Goal: Navigation & Orientation: Find specific page/section

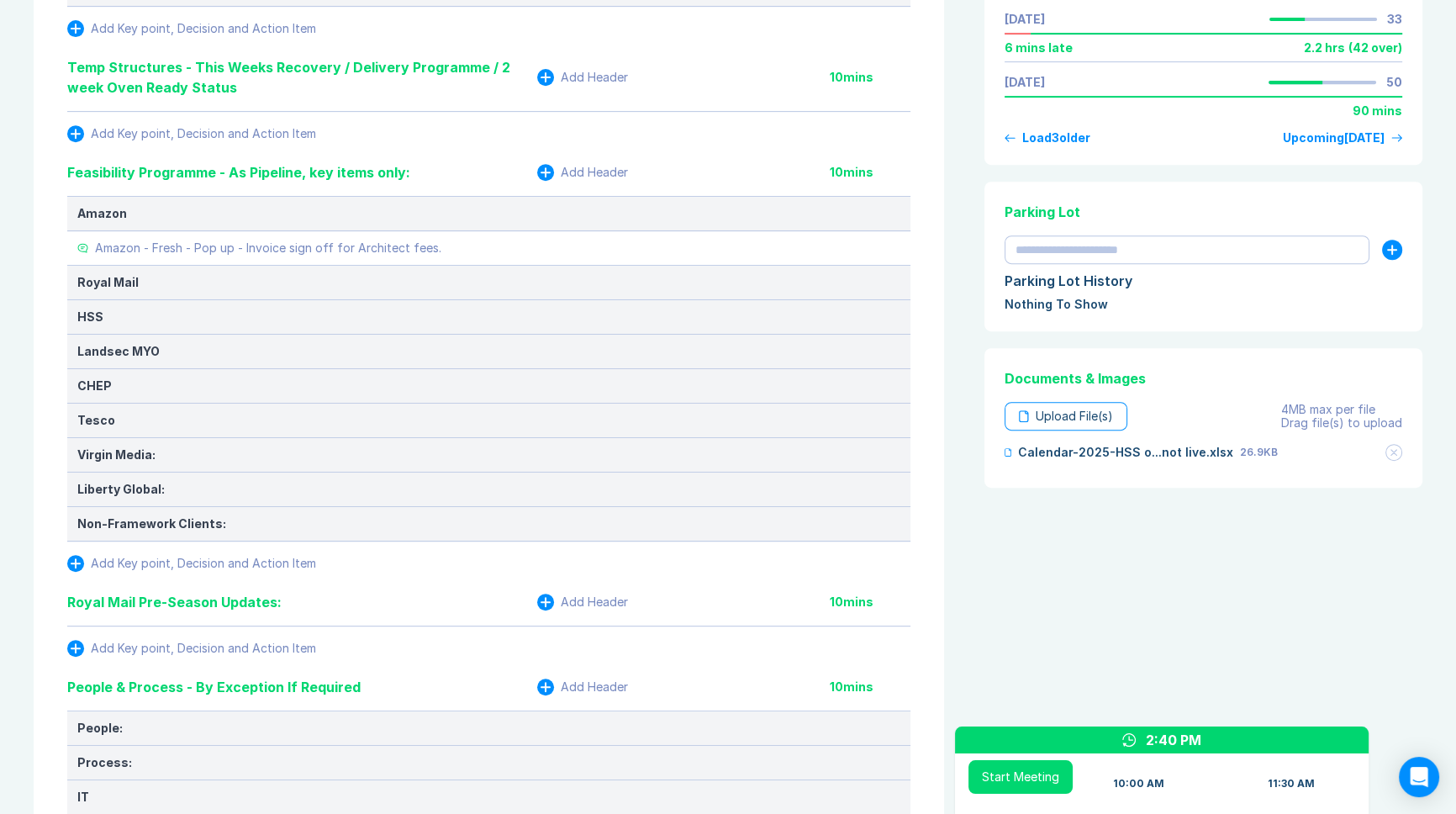
scroll to position [917, 0]
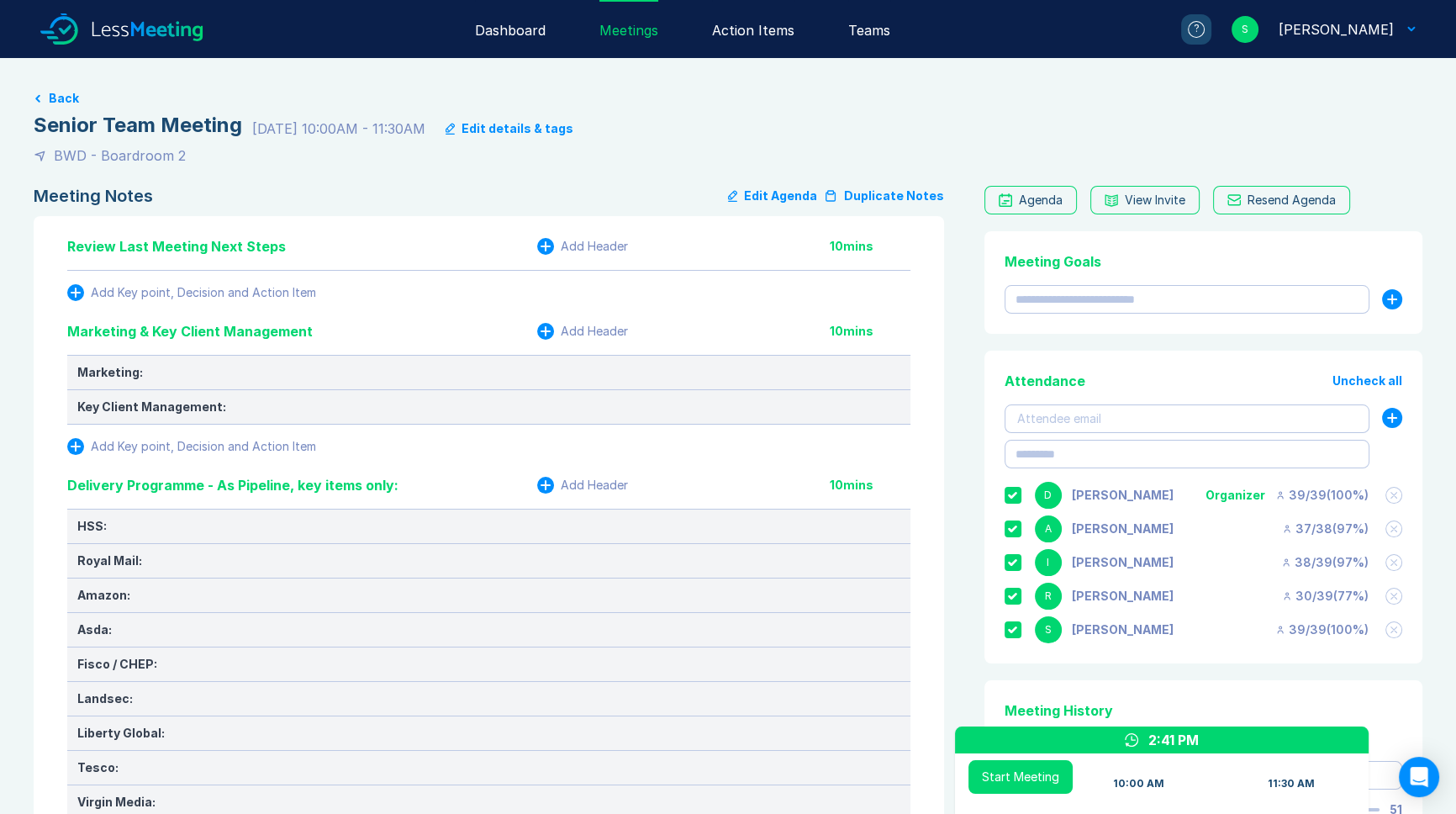
click at [624, 17] on div "Meetings" at bounding box center [628, 29] width 59 height 58
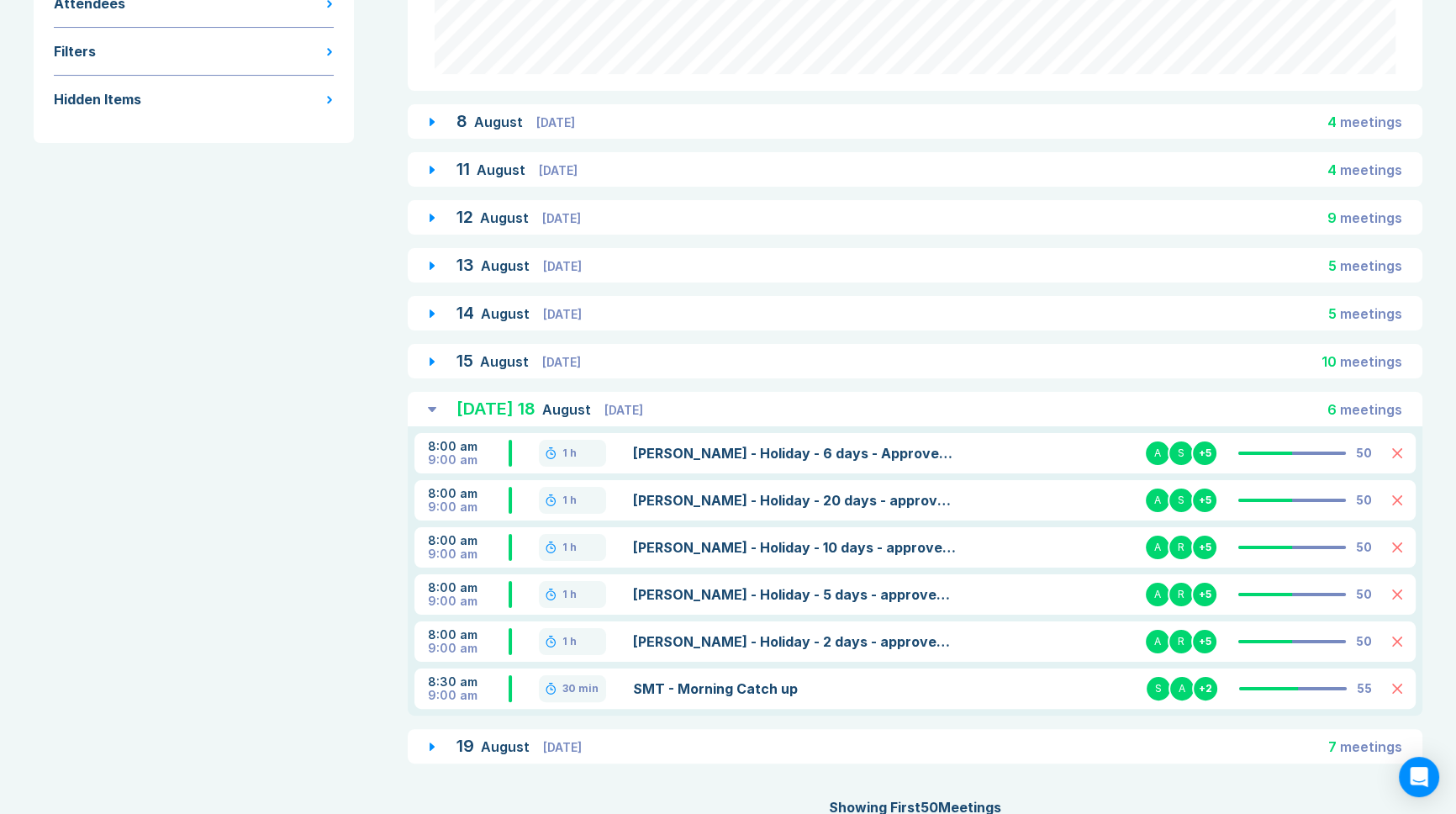
scroll to position [344, 0]
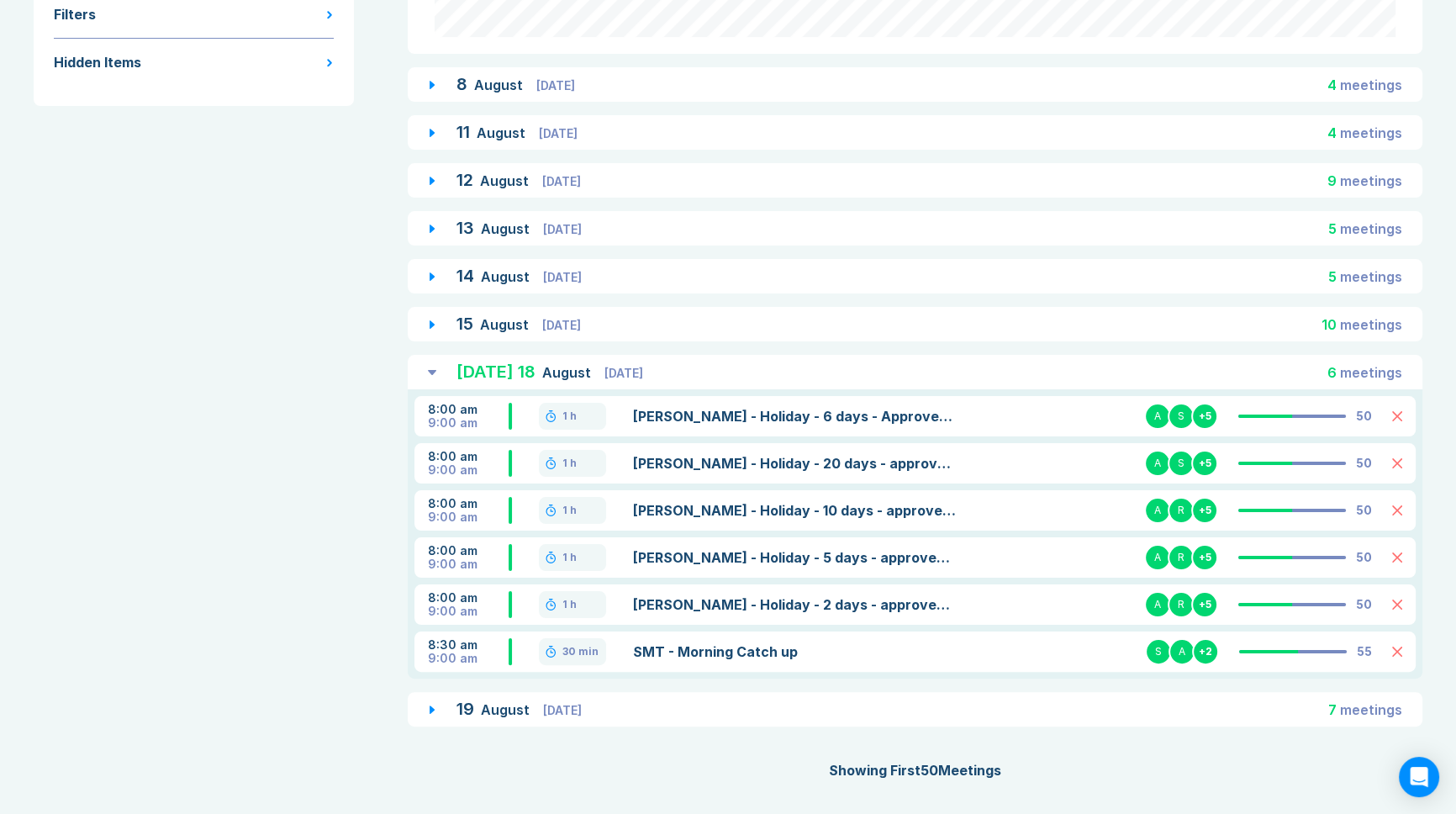
click at [428, 371] on icon at bounding box center [433, 373] width 9 height 5
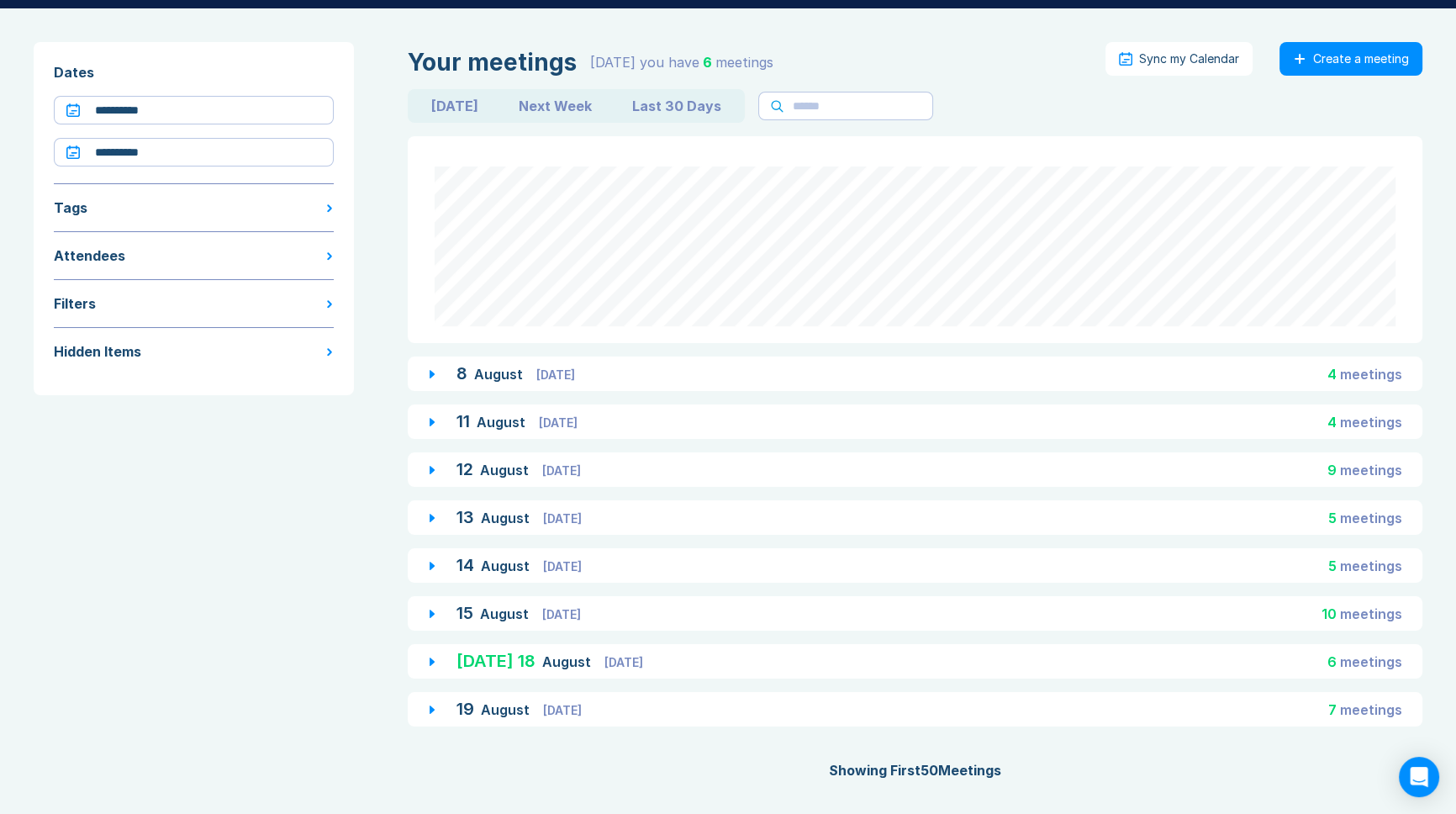
click at [436, 710] on div "19 August Tuesday 7 meeting s" at bounding box center [915, 709] width 1015 height 34
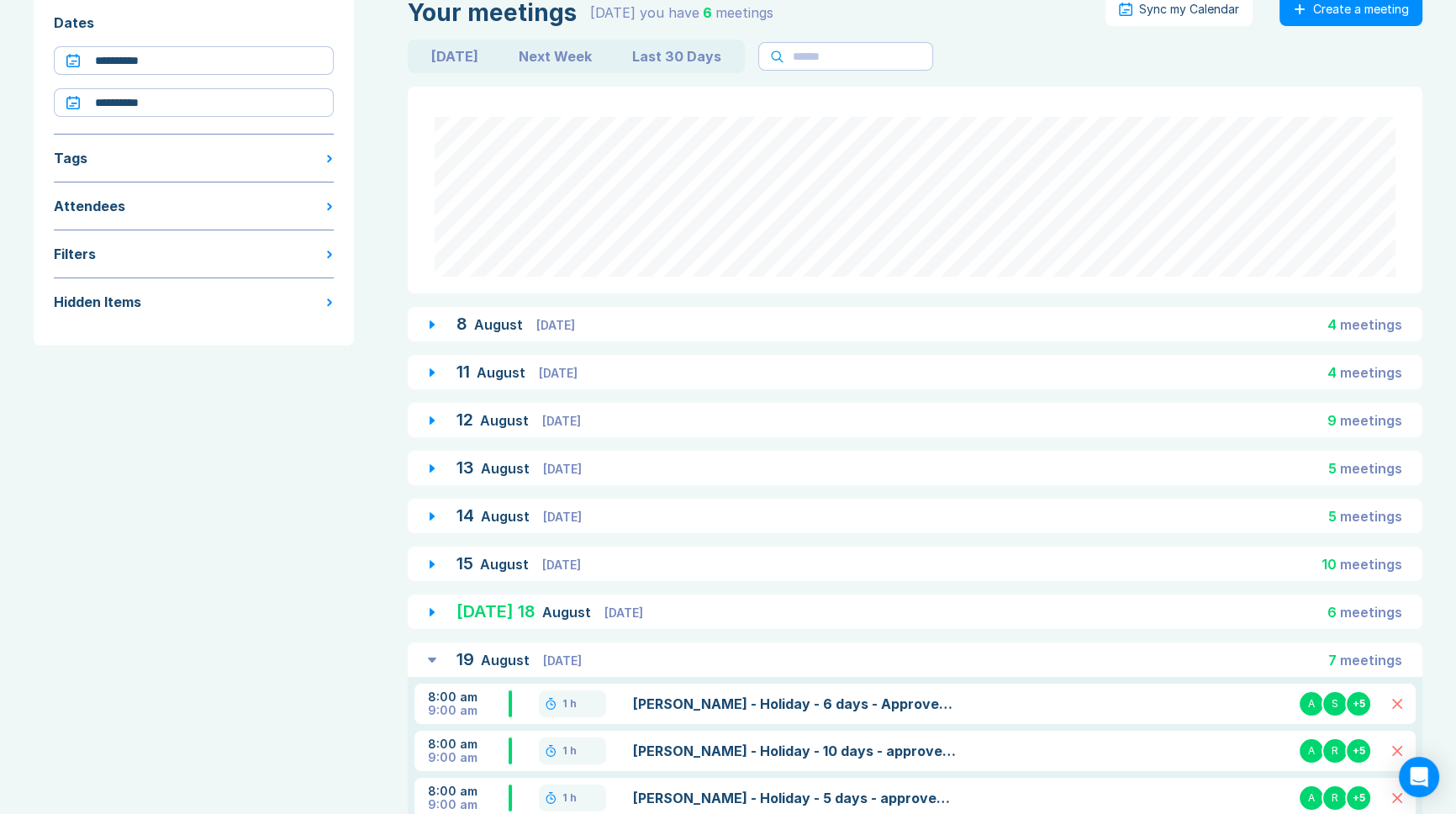
scroll to position [0, 0]
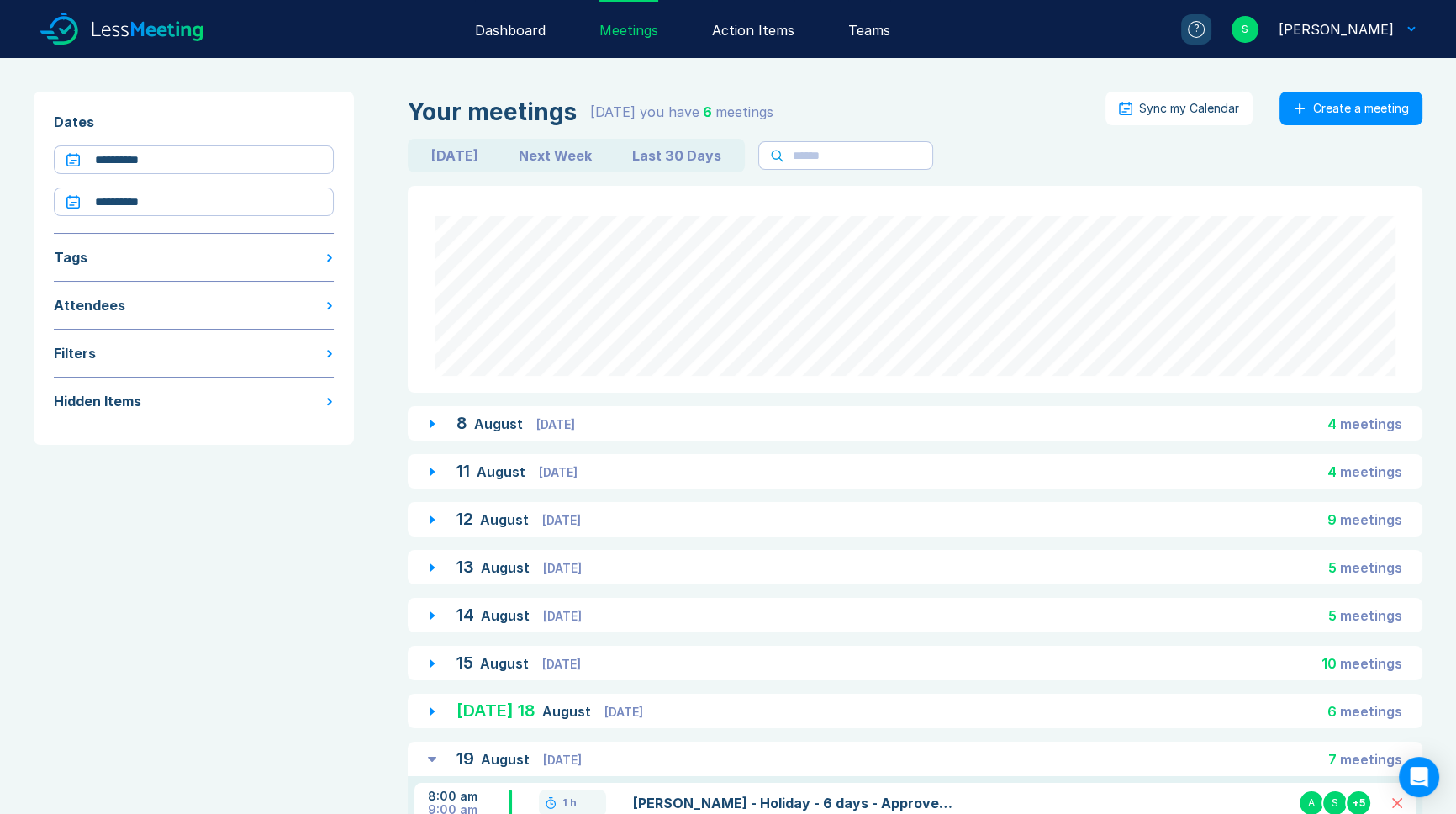
click at [561, 151] on button "Next Week" at bounding box center [555, 155] width 113 height 27
type input "**********"
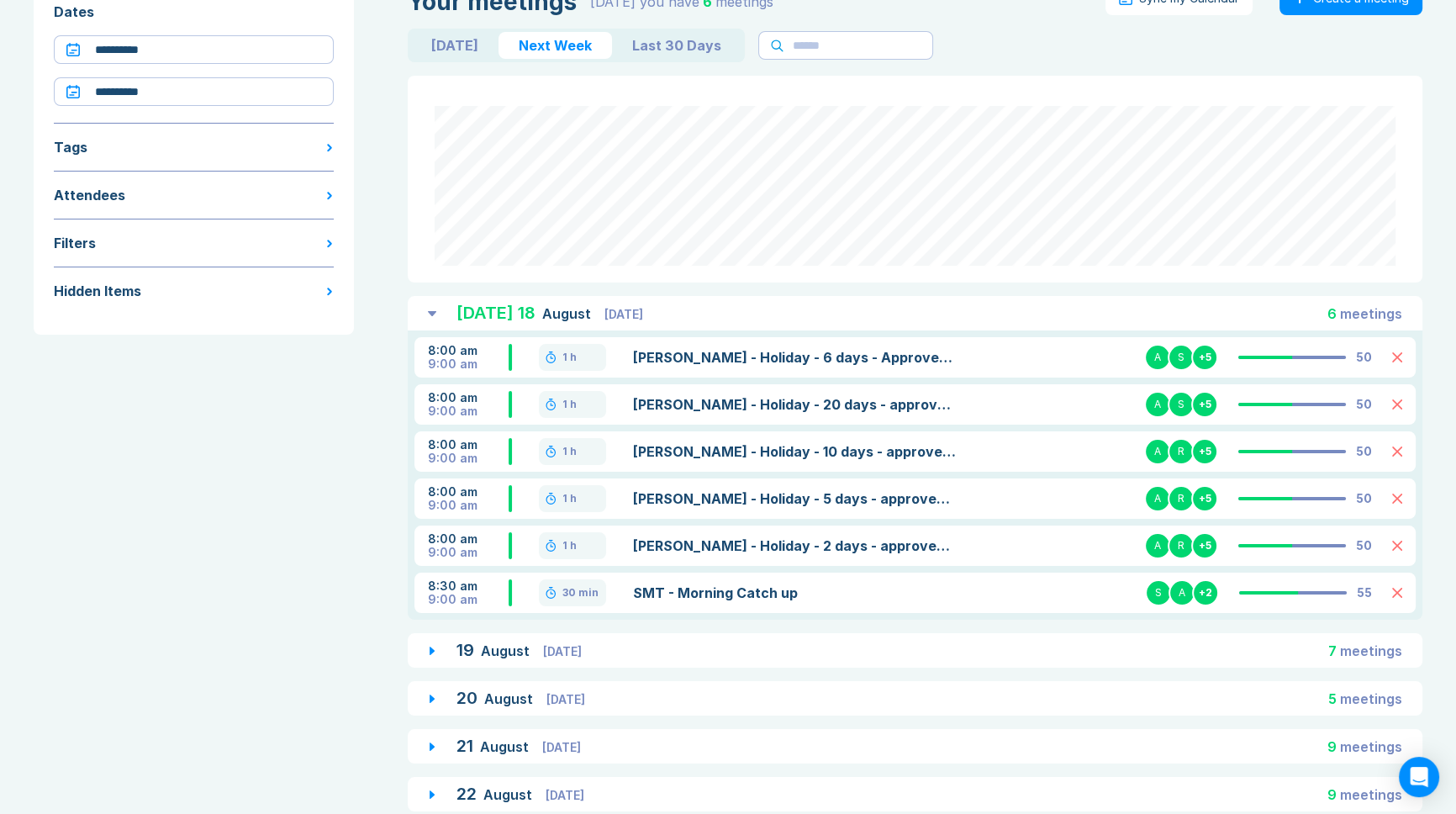
scroll to position [144, 0]
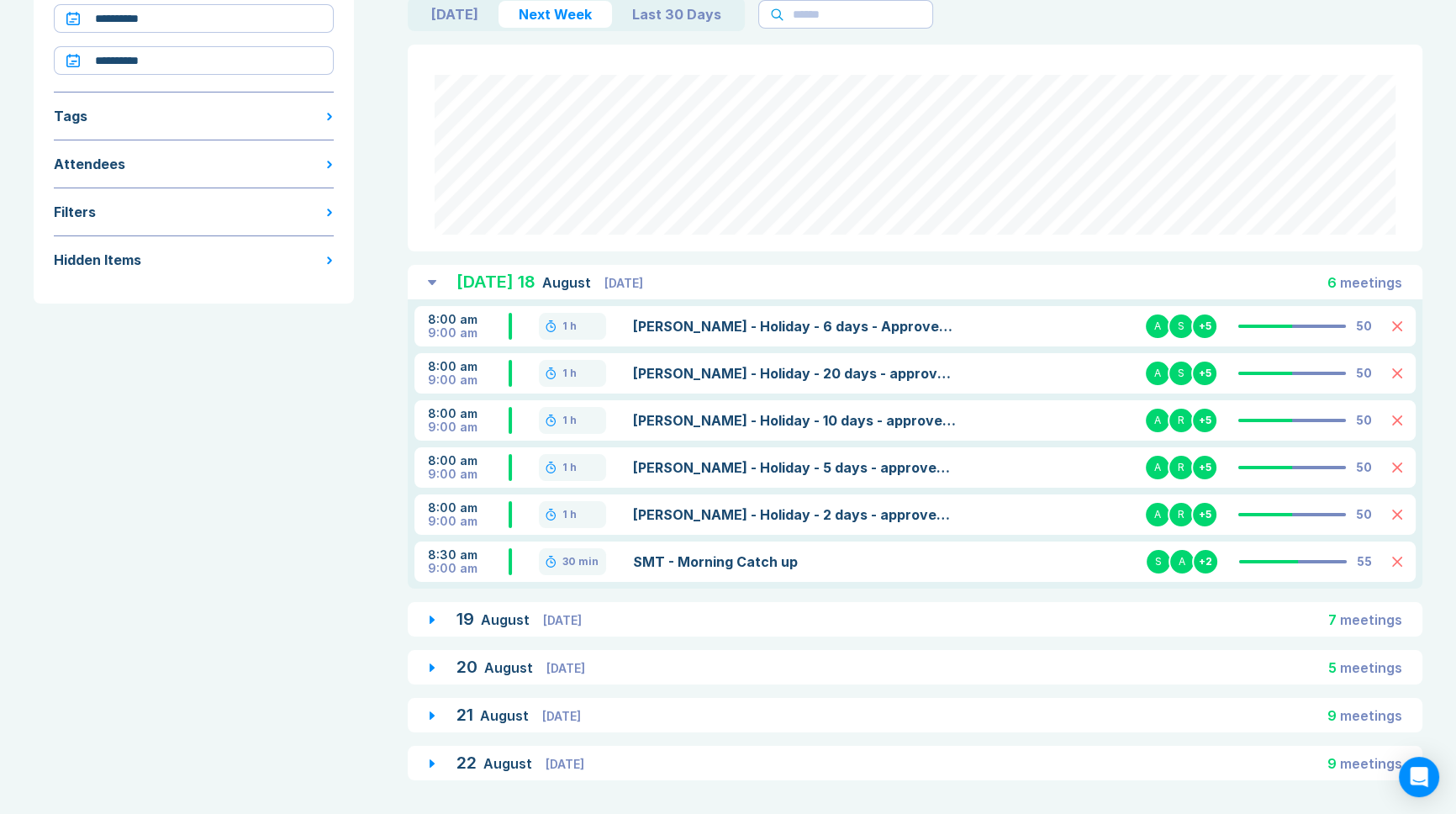
click at [434, 712] on div "21 August Thursday 9 meeting s" at bounding box center [915, 715] width 1015 height 34
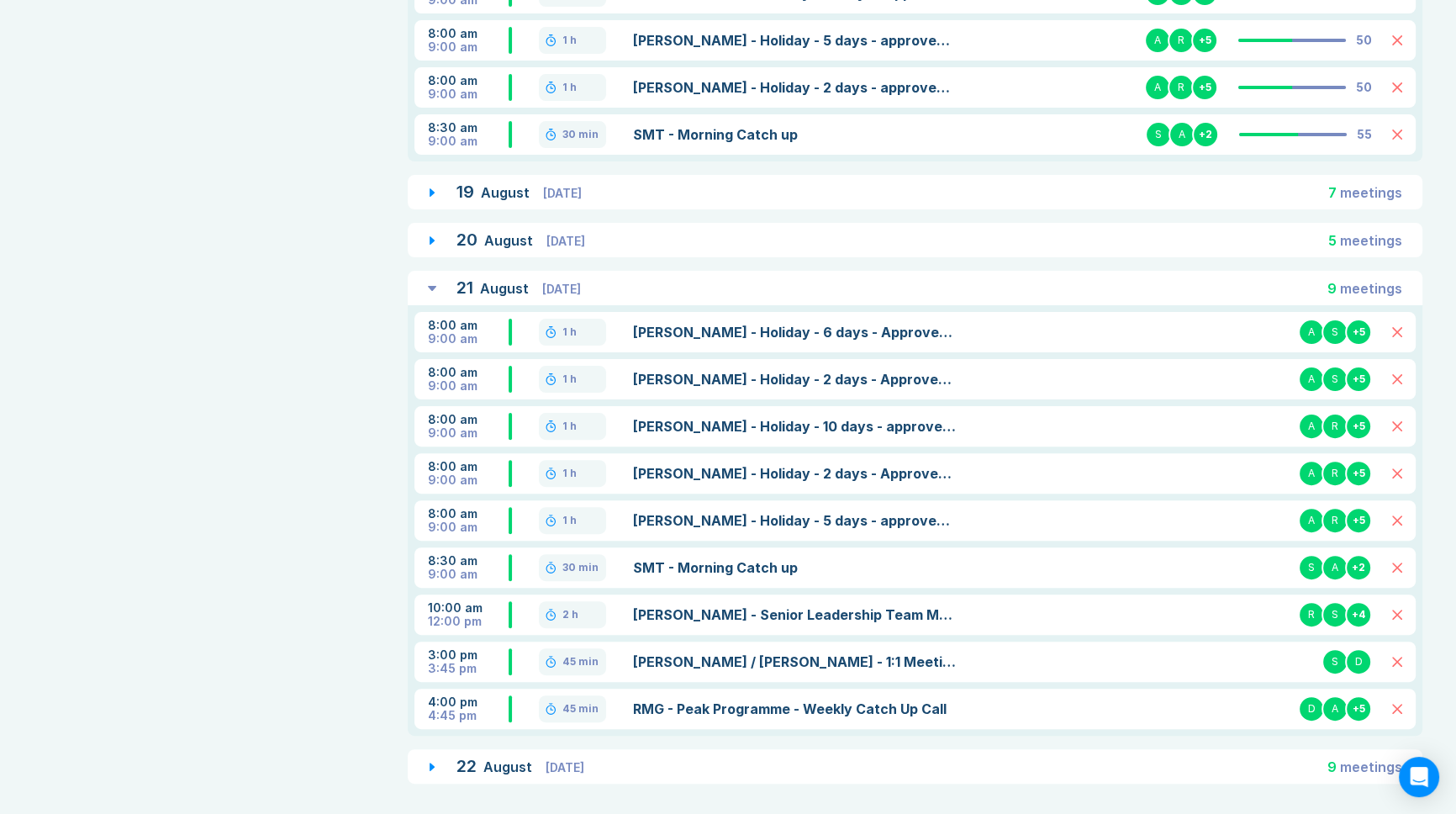
scroll to position [574, 0]
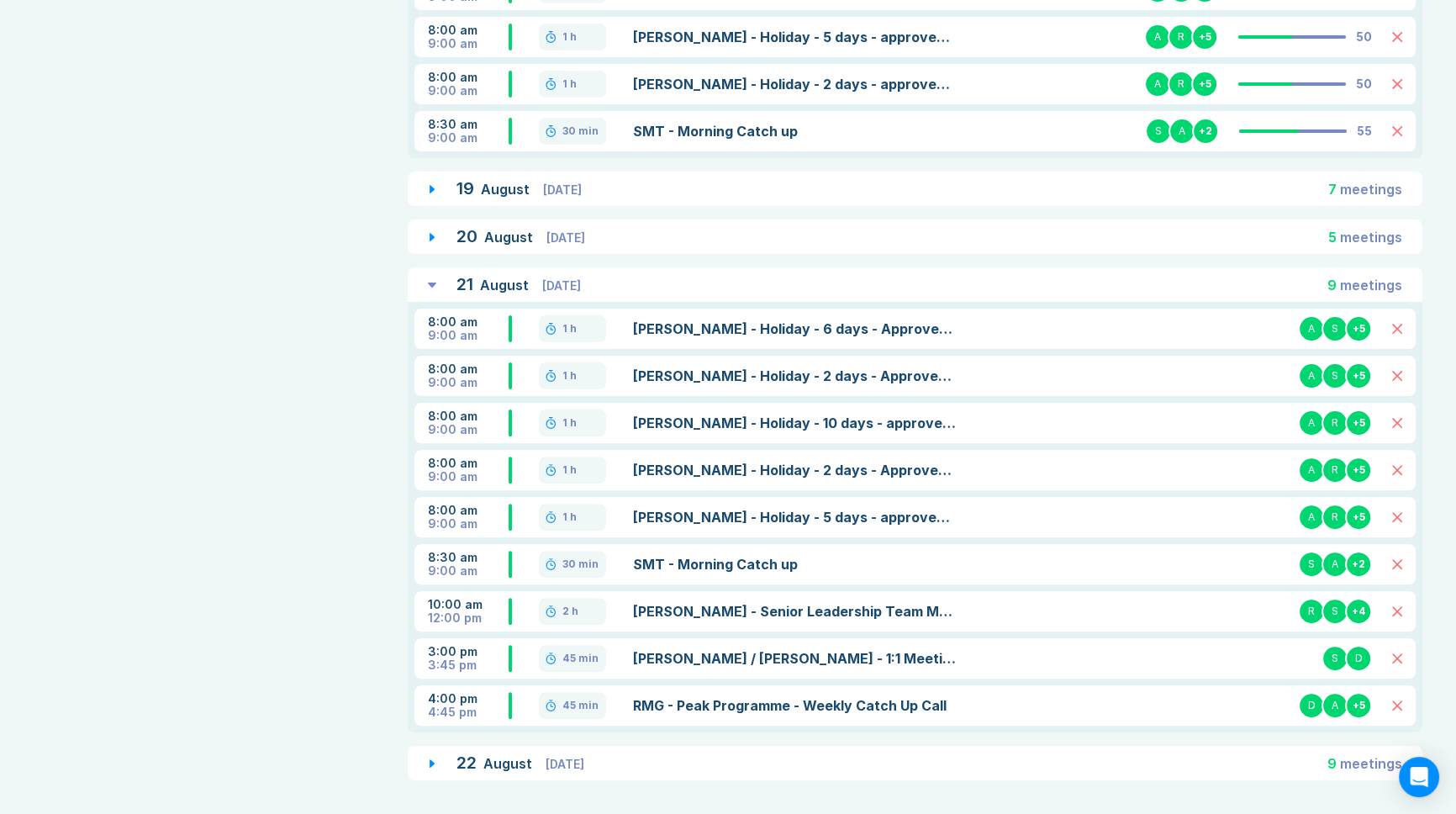
click at [687, 609] on link "Accio - Senior Leadership Team Meeting" at bounding box center [795, 611] width 325 height 20
